Goal: Use online tool/utility: Utilize a website feature to perform a specific function

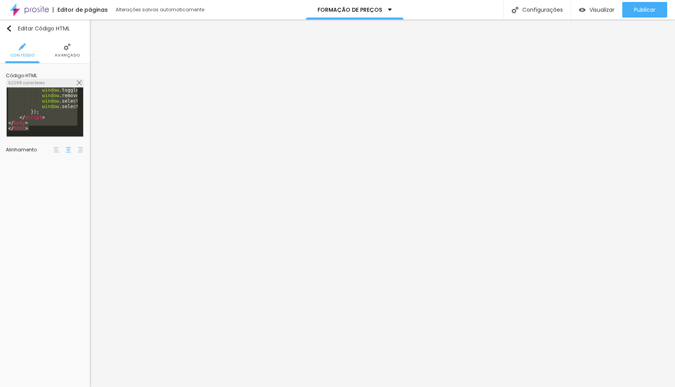
scroll to position [8045, 0]
click at [36, 126] on div "window . toggleProfessionalDetails = toggleProfessionalDetails ; window . remov…" at bounding box center [226, 114] width 438 height 55
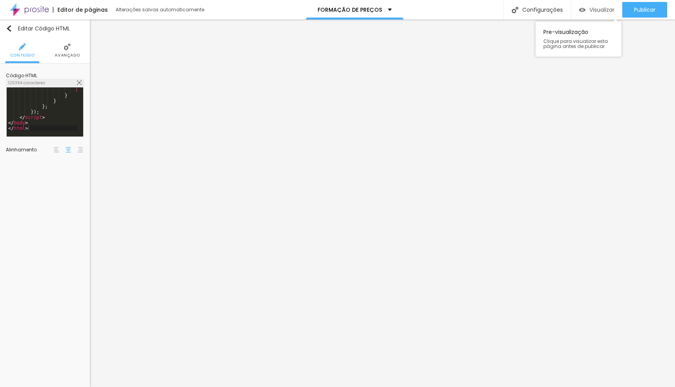
click at [598, 15] on div "Visualizar" at bounding box center [597, 10] width 36 height 16
click at [56, 117] on div "<! DOCTYPE html > < html lang = "pt-BR" > < head > < meta charset = "UTF-8" > <…" at bounding box center [424, 114] width 835 height 55
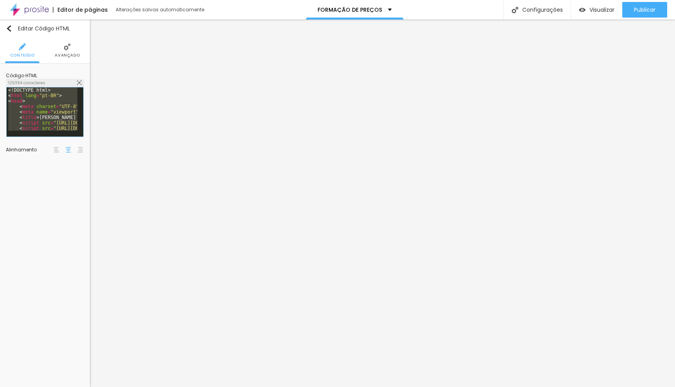
scroll to position [8553, 0]
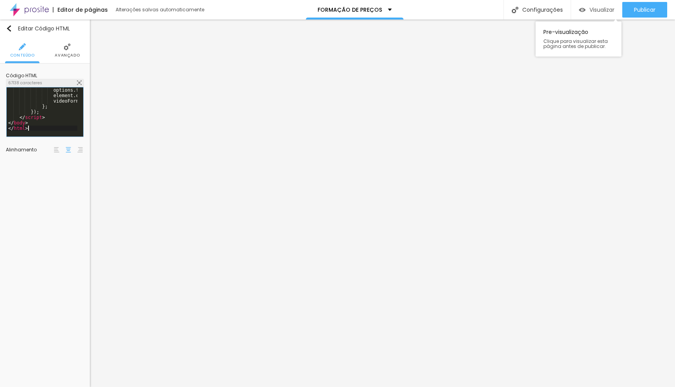
click at [590, 9] on span "Visualizar" at bounding box center [601, 10] width 25 height 6
click at [599, 13] on span "Visualizar" at bounding box center [601, 10] width 25 height 6
click at [54, 127] on div "options . forEach ( opt => opt . classList . remove ( 'active' )) ; element . c…" at bounding box center [226, 114] width 438 height 55
click at [72, 57] on span "Avançado" at bounding box center [67, 55] width 25 height 4
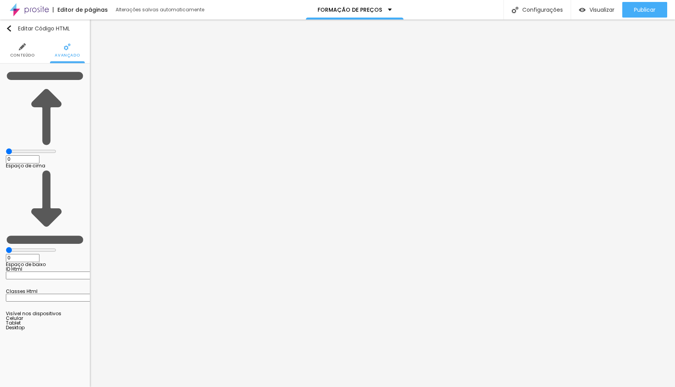
type input "1"
type input "6"
type input "7"
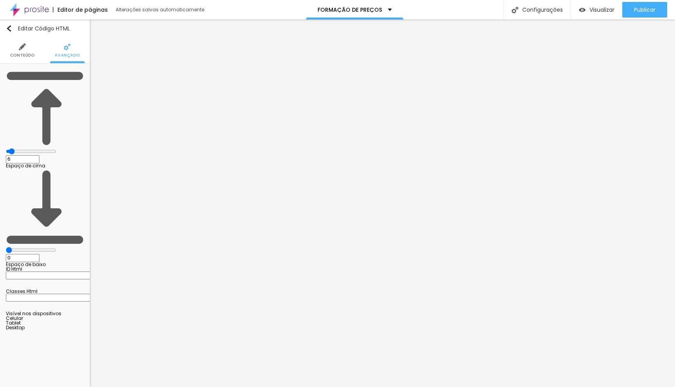
type input "7"
type input "9"
type input "11"
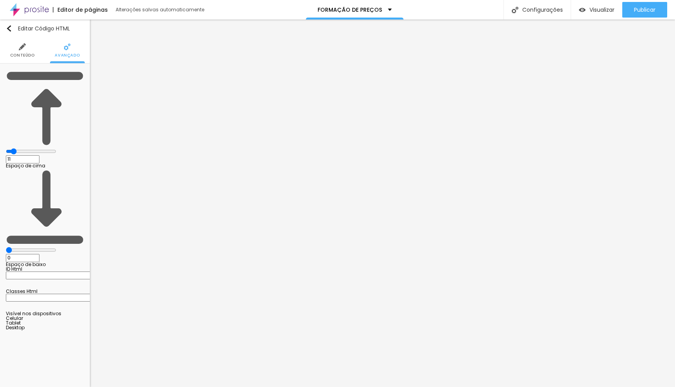
type input "14"
type input "15"
type input "17"
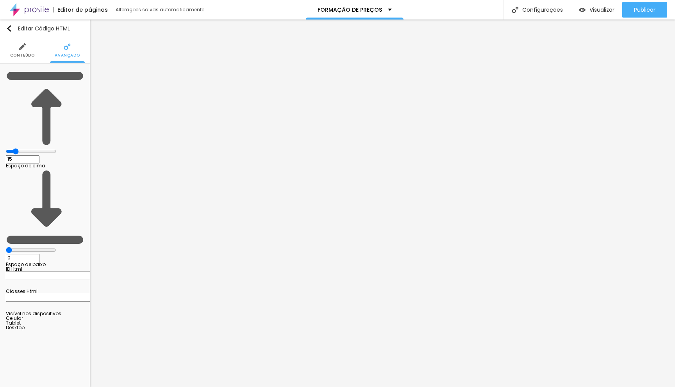
type input "17"
type input "18"
type input "19"
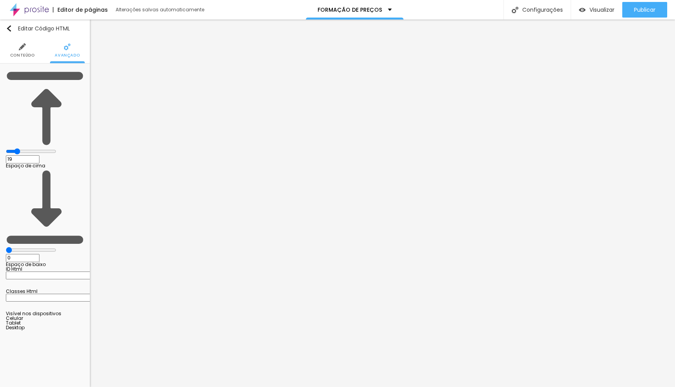
type input "20"
type input "21"
type input "22"
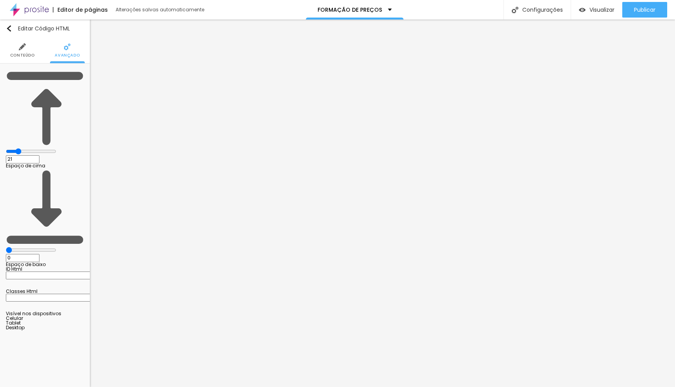
type input "22"
type input "23"
drag, startPoint x: 18, startPoint y: 77, endPoint x: 29, endPoint y: 77, distance: 11.3
type input "23"
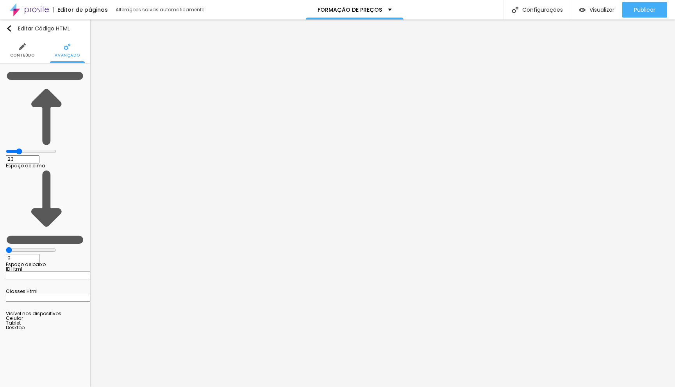
click at [29, 148] on input "range" at bounding box center [31, 151] width 50 height 6
type input "1"
type input "2"
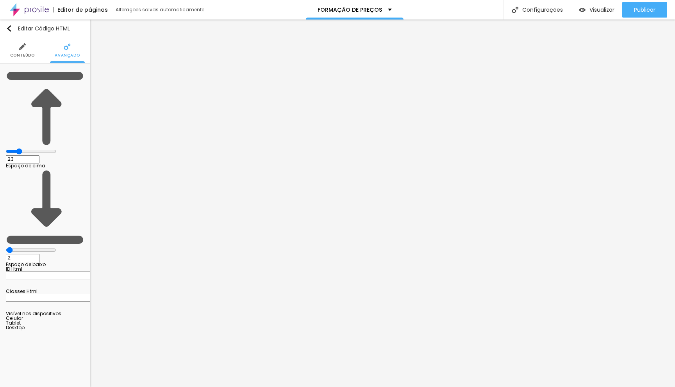
type input "3"
type input "4"
type input "5"
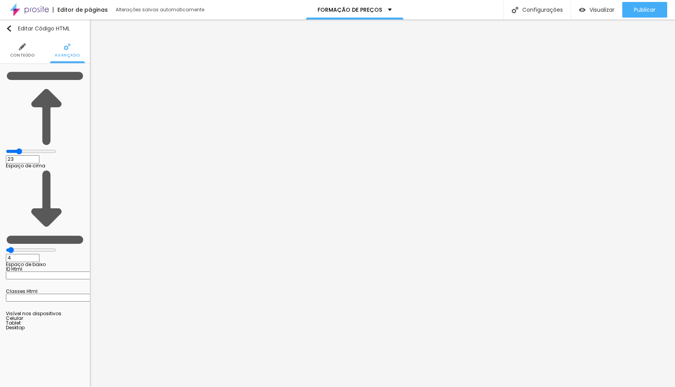
type input "5"
type input "6"
type input "7"
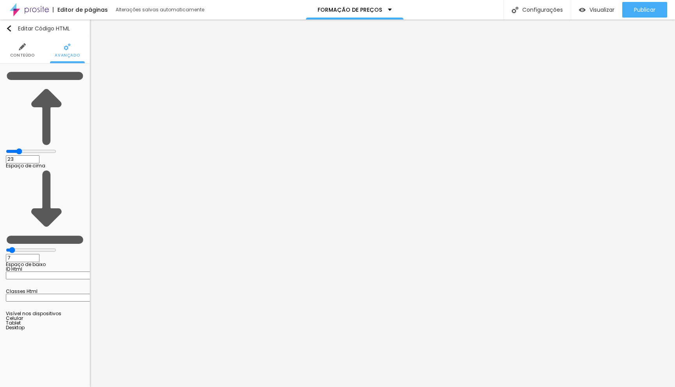
type input "8"
type input "9"
type input "10"
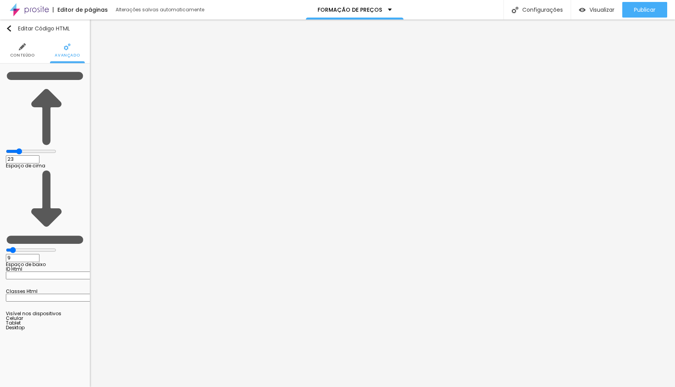
type input "10"
type input "11"
type input "12"
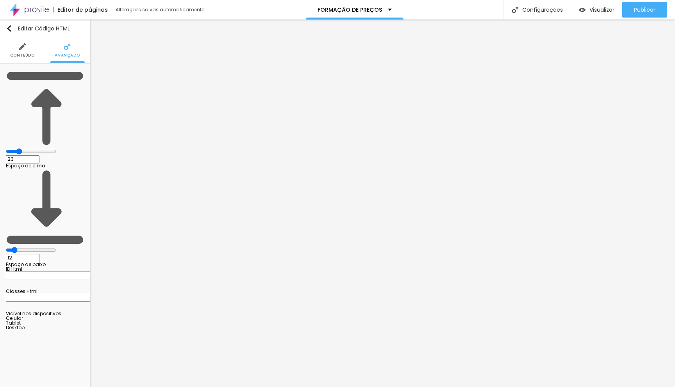
type input "13"
type input "14"
type input "15"
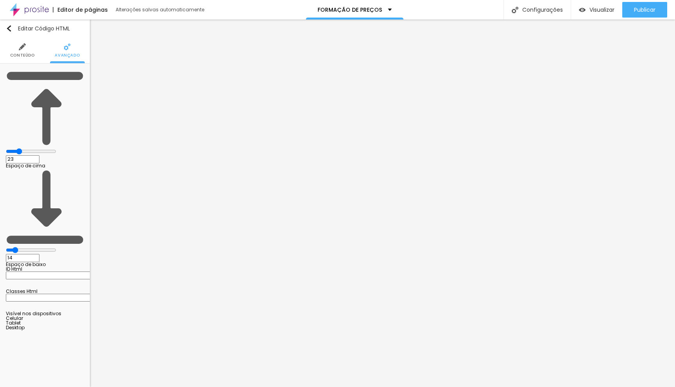
type input "15"
type input "16"
type input "17"
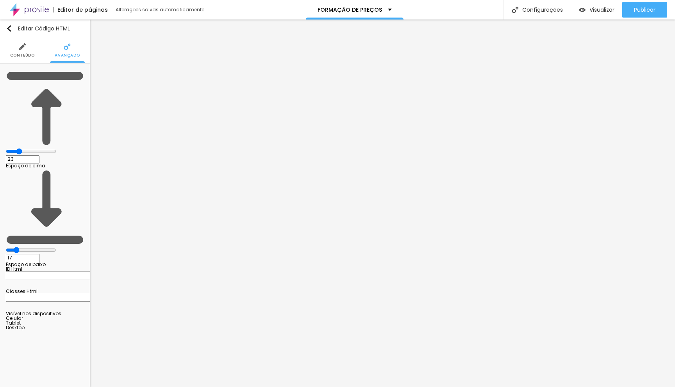
type input "18"
type input "19"
type input "20"
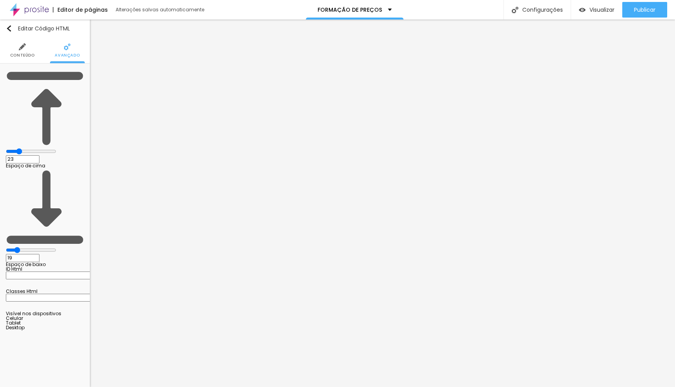
type input "20"
type input "21"
type input "22"
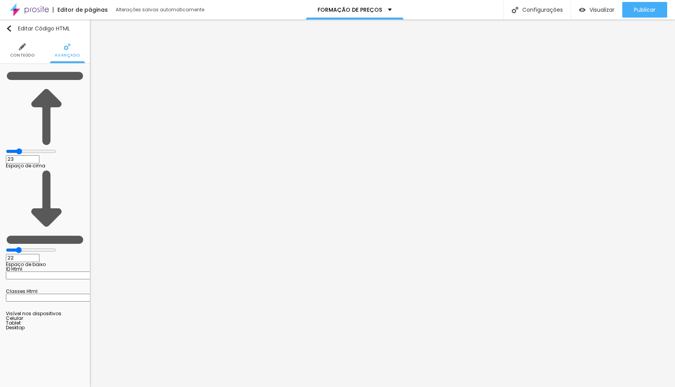
type input "23"
type input "22"
drag, startPoint x: 18, startPoint y: 92, endPoint x: 28, endPoint y: 93, distance: 10.2
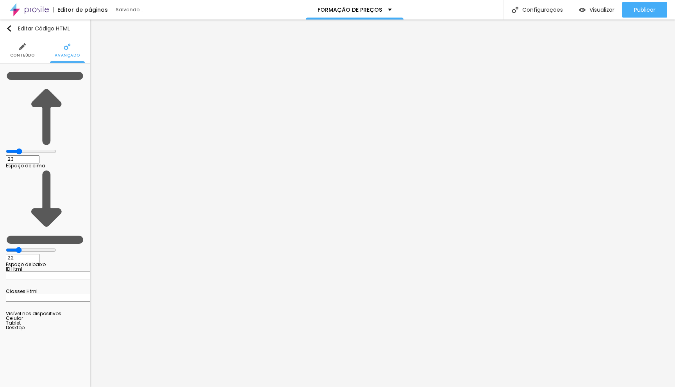
click at [28, 247] on input "range" at bounding box center [31, 250] width 50 height 6
type input "21"
type input "20"
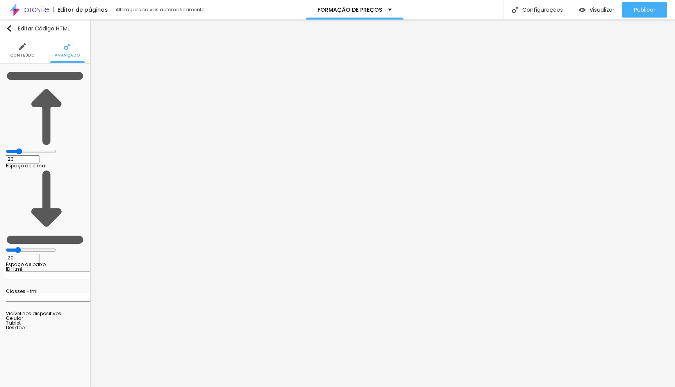
type input "19"
type input "18"
type input "16"
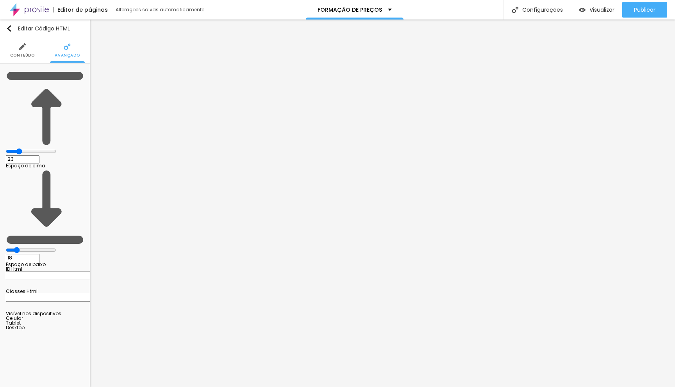
type input "16"
type input "14"
type input "12"
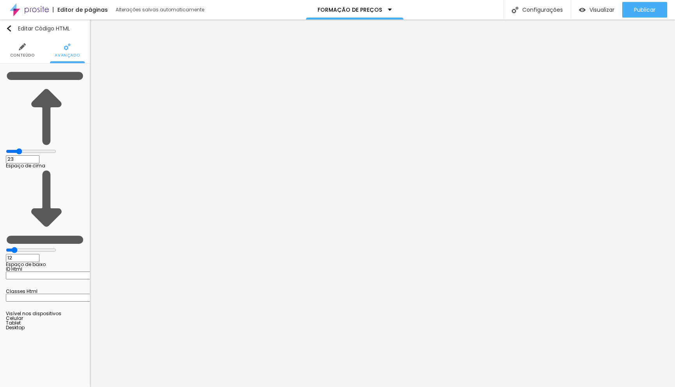
type input "9"
type input "6"
type input "5"
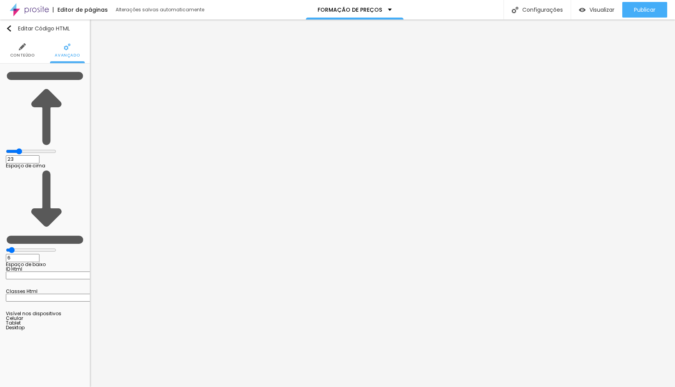
type input "5"
type input "3"
type input "2"
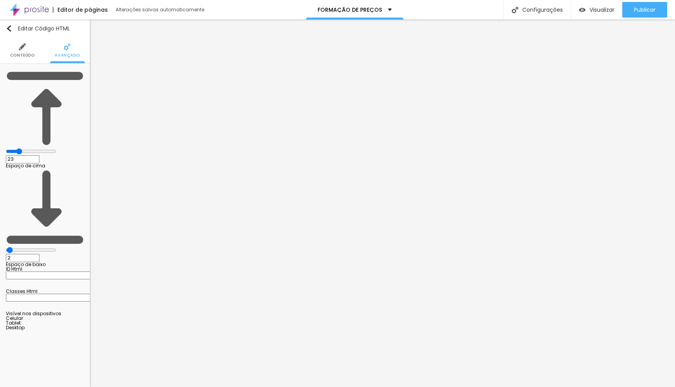
type input "0"
drag, startPoint x: 28, startPoint y: 93, endPoint x: 9, endPoint y: 95, distance: 20.0
type input "0"
click at [9, 247] on input "range" at bounding box center [31, 250] width 50 height 6
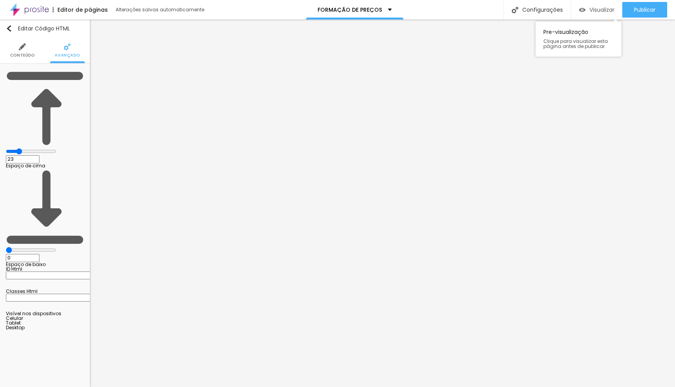
click at [591, 7] on span "Visualizar" at bounding box center [601, 10] width 25 height 6
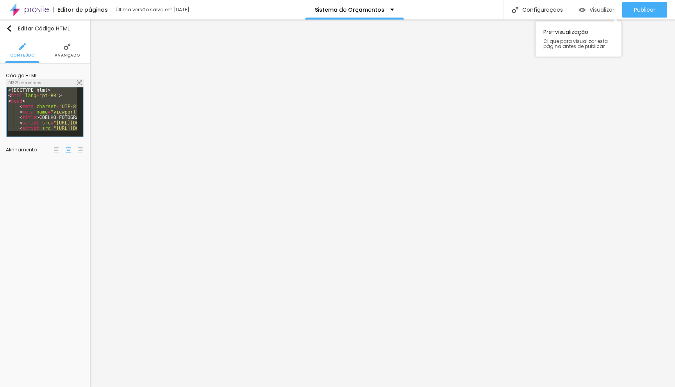
click at [589, 9] on span "Visualizar" at bounding box center [601, 10] width 25 height 6
